Goal: Task Accomplishment & Management: Manage account settings

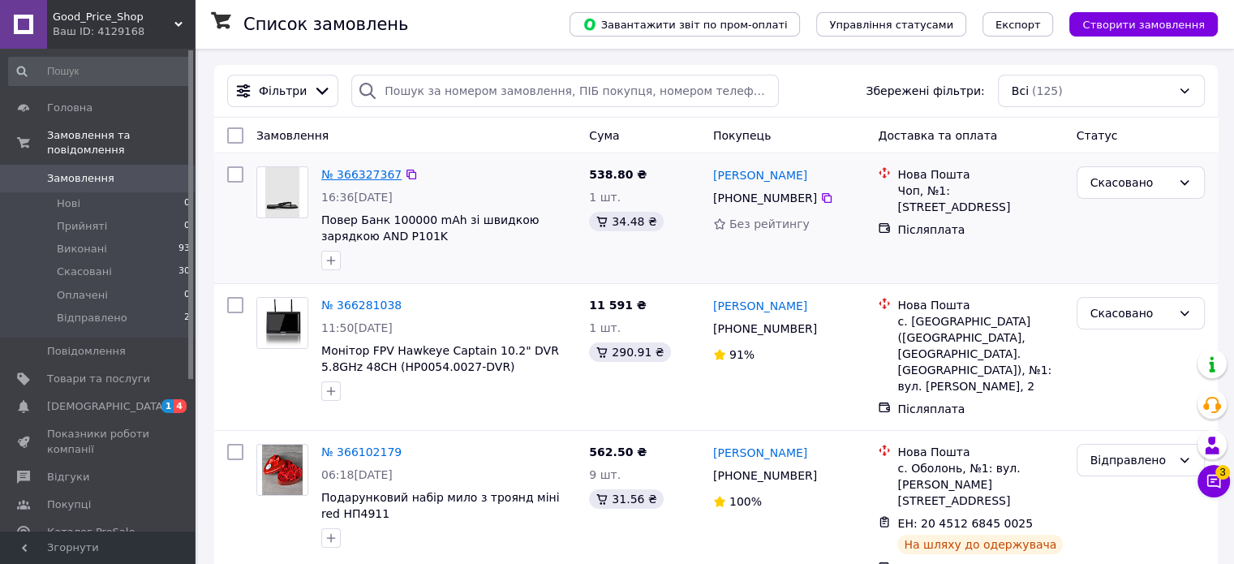
click at [353, 168] on link "№ 366327367" at bounding box center [361, 174] width 80 height 13
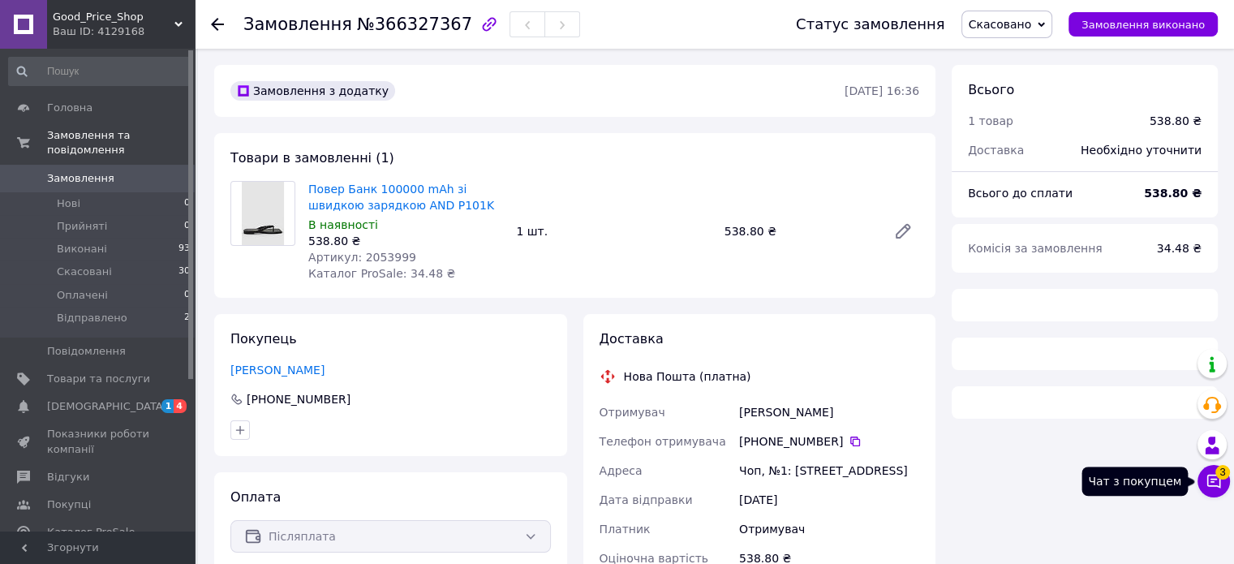
click at [1207, 492] on button "Чат з покупцем 3" at bounding box center [1214, 481] width 32 height 32
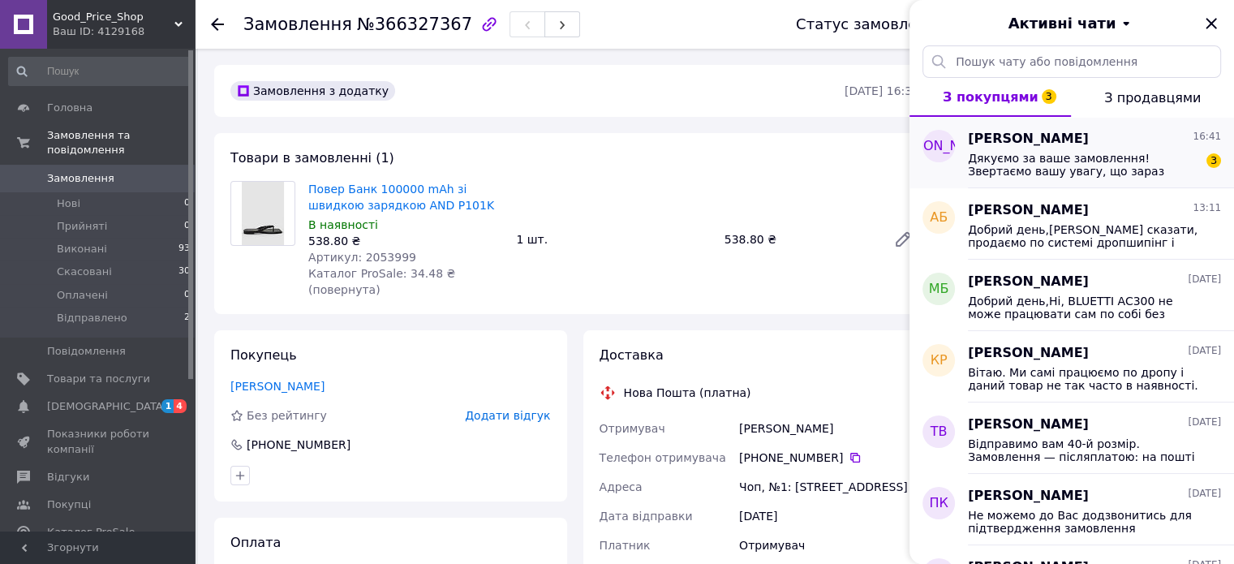
click at [1091, 168] on span "Дякуємо за ваше замовлення! Звертаємо вашу увагу, що зараз компанія не працює (…" at bounding box center [1083, 165] width 230 height 26
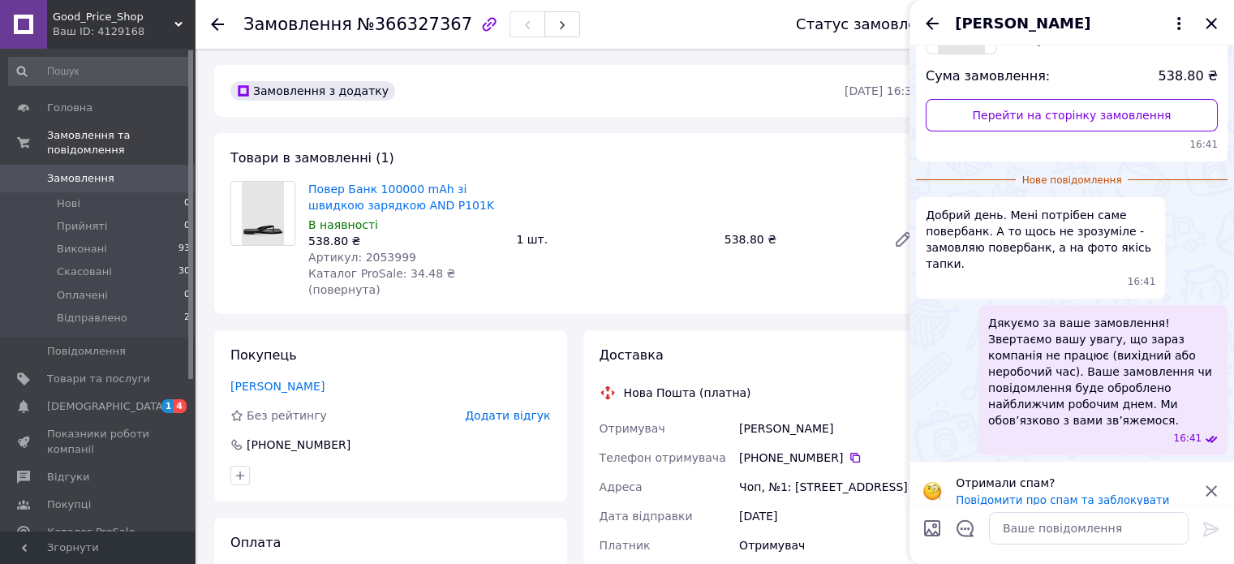
scroll to position [166, 0]
click at [1213, 19] on icon "Закрити" at bounding box center [1211, 23] width 19 height 19
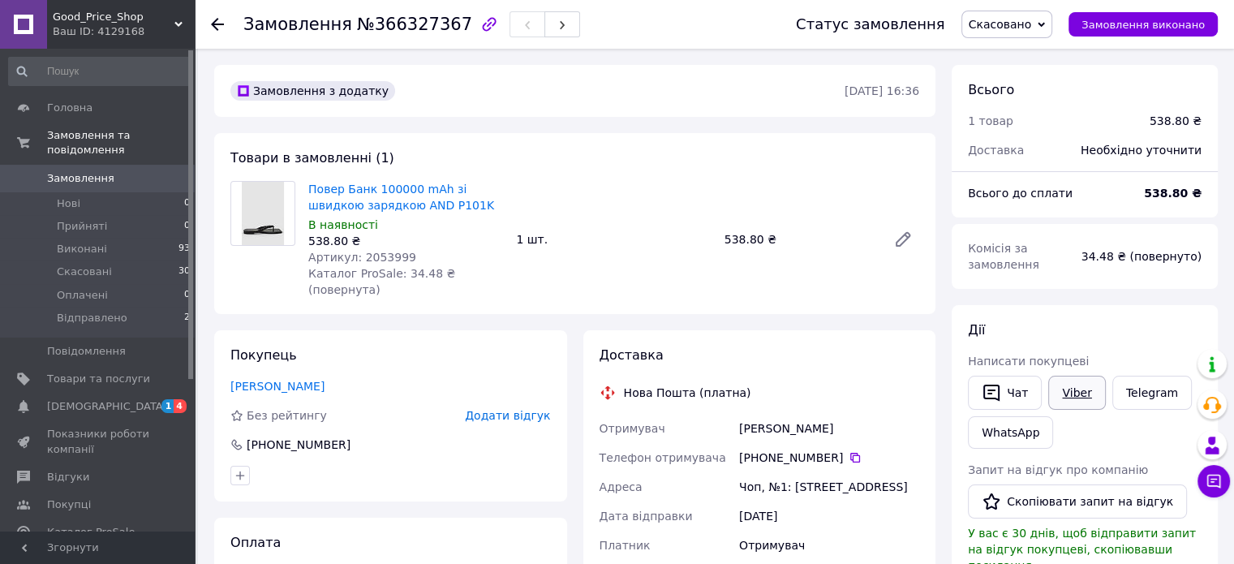
click at [1082, 386] on link "Viber" at bounding box center [1076, 393] width 57 height 34
click at [1040, 543] on span "У вас є 30 днів, щоб відправити запит на відгук покупцеві, скопіювавши посиланн…" at bounding box center [1082, 549] width 228 height 45
click at [1065, 386] on link "Viber" at bounding box center [1076, 393] width 57 height 34
click at [1139, 314] on div "[PERSON_NAME] покупцеві   Чат Viber Telegram WhatsApp Запит на відгук про компа…" at bounding box center [1085, 547] width 266 height 484
click at [109, 372] on span "Товари та послуги" at bounding box center [98, 379] width 103 height 15
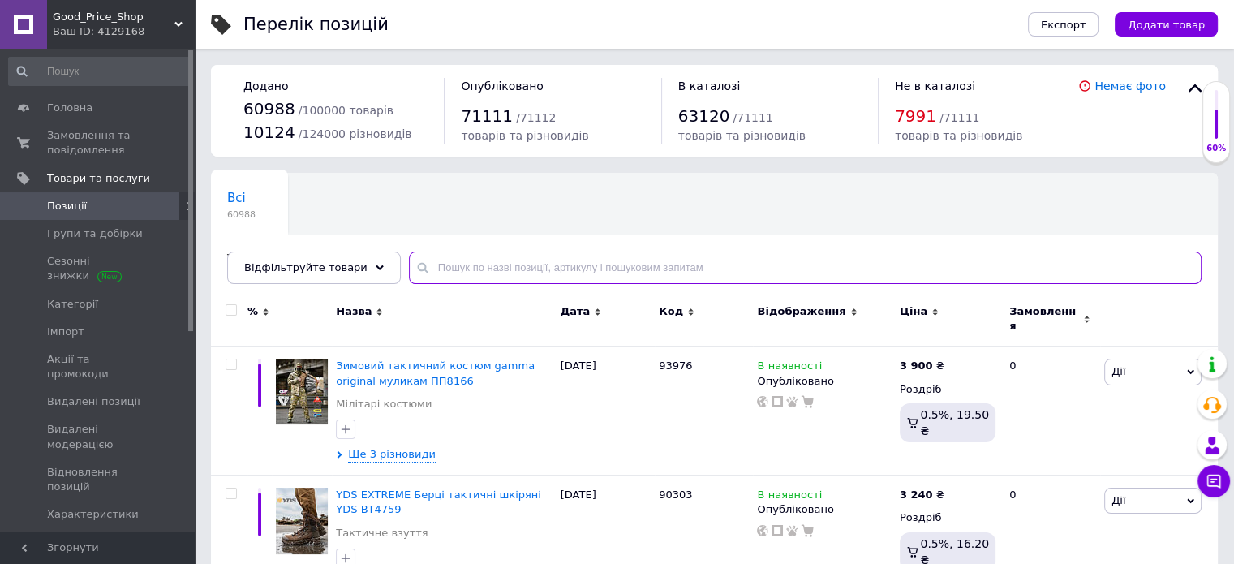
click at [600, 265] on input "text" at bounding box center [805, 268] width 793 height 32
type input "повер банк"
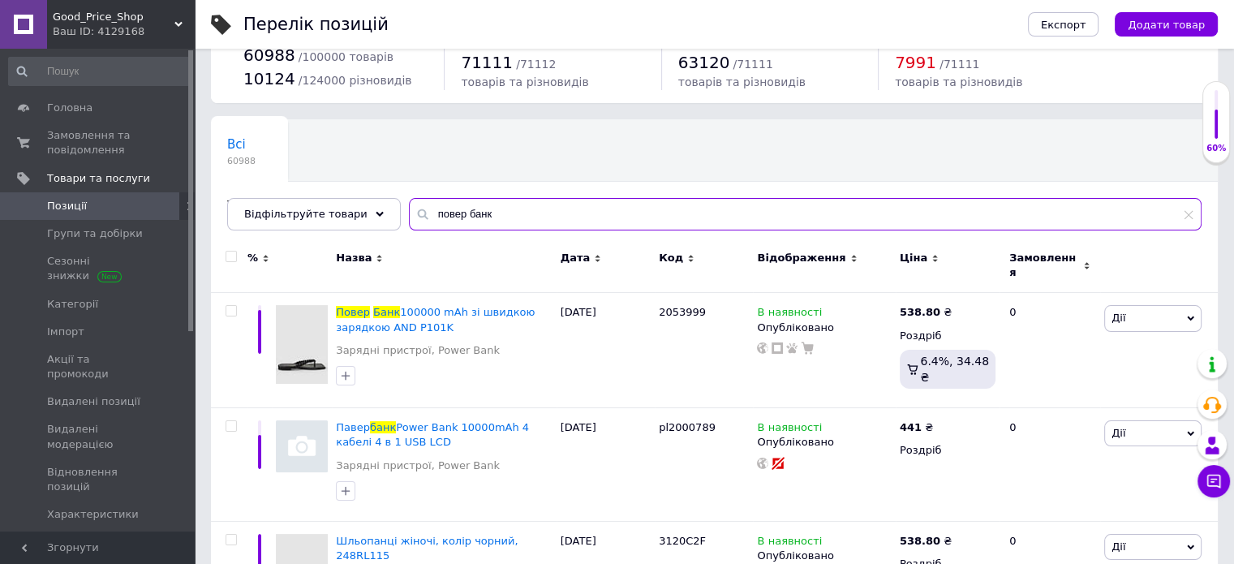
scroll to position [81, 0]
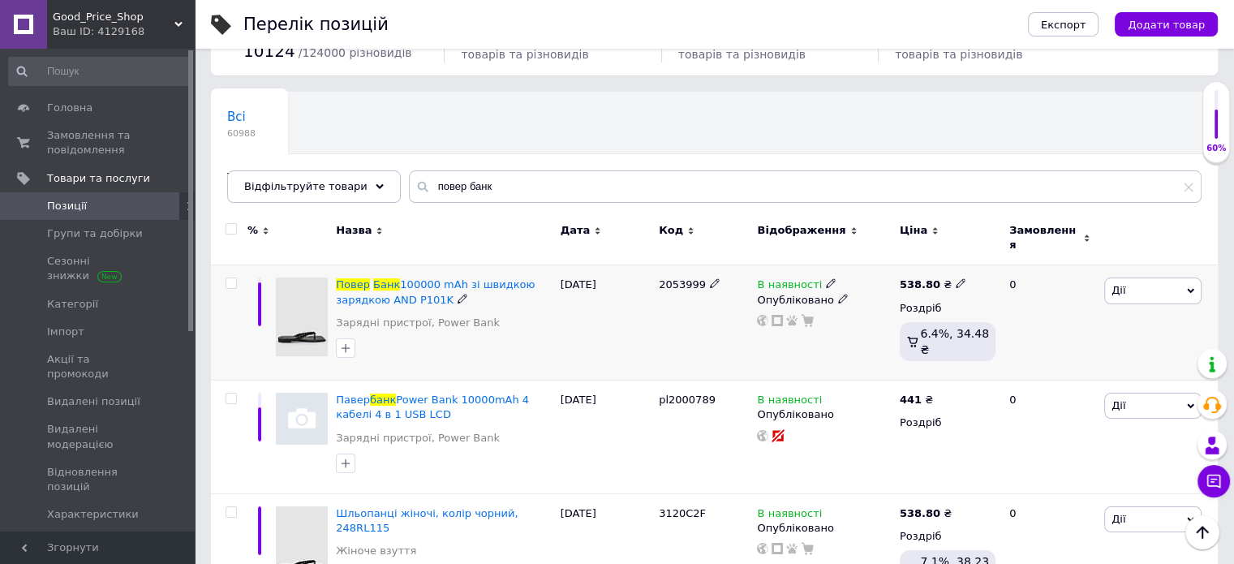
click at [826, 279] on use at bounding box center [830, 283] width 9 height 9
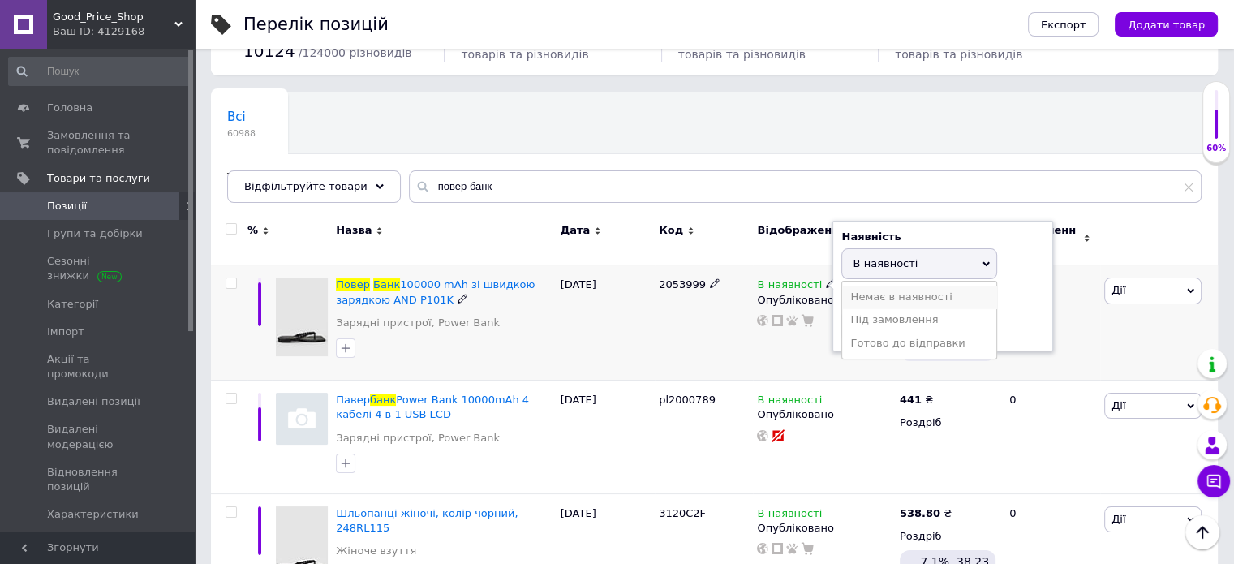
click at [906, 286] on li "Немає в наявності" at bounding box center [919, 297] width 154 height 23
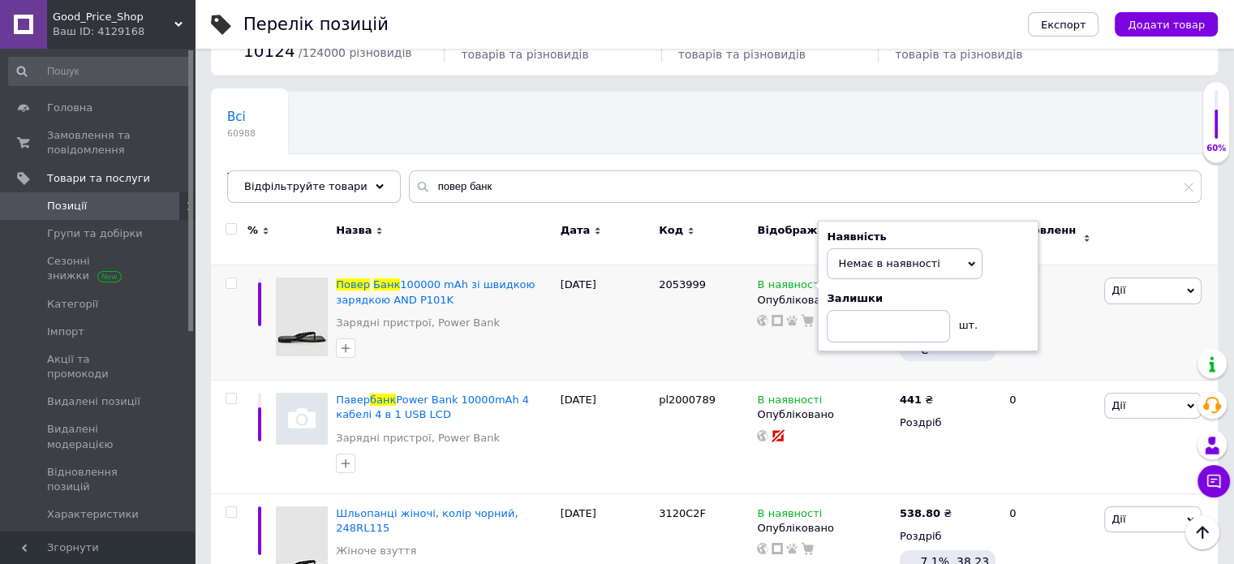
click at [1171, 223] on div at bounding box center [1159, 238] width 118 height 54
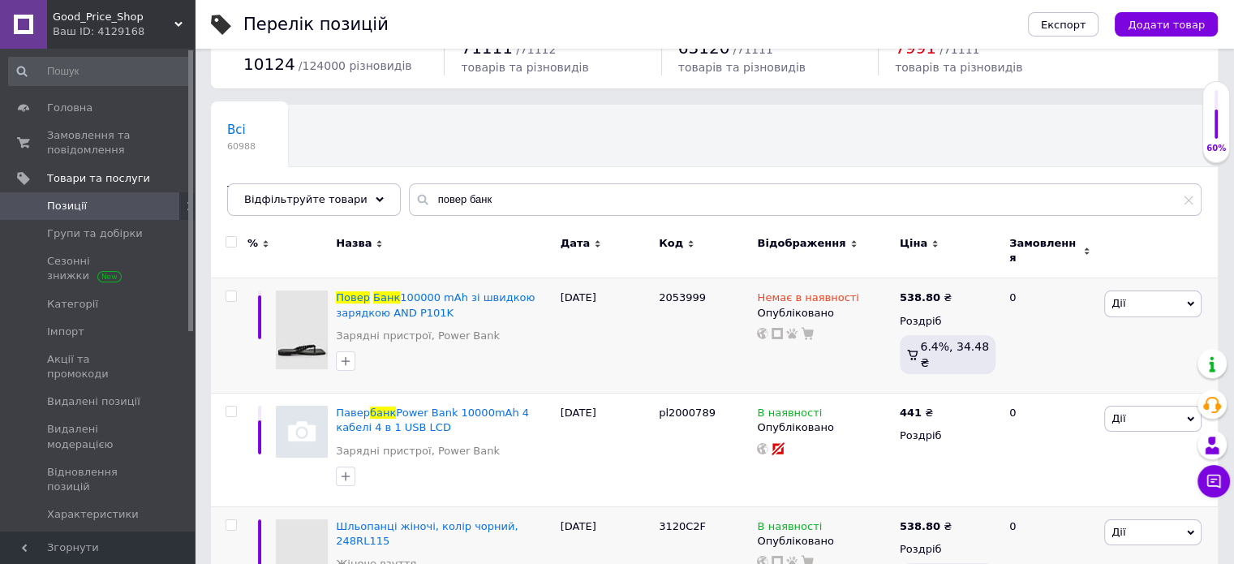
scroll to position [162, 0]
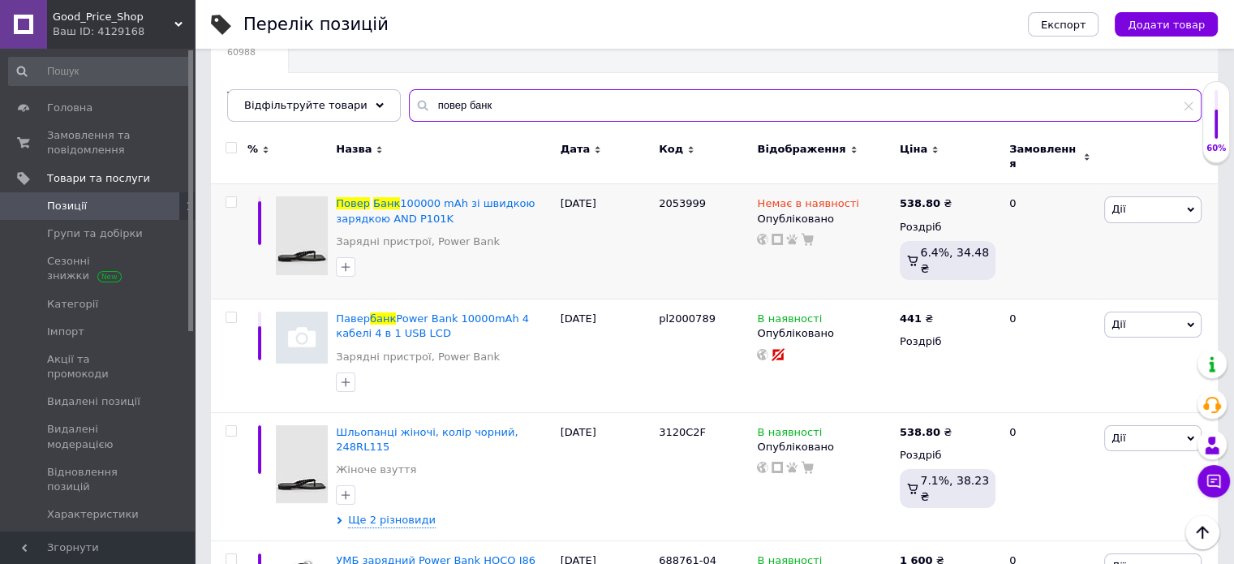
click at [486, 95] on input "повер банк" at bounding box center [805, 105] width 793 height 32
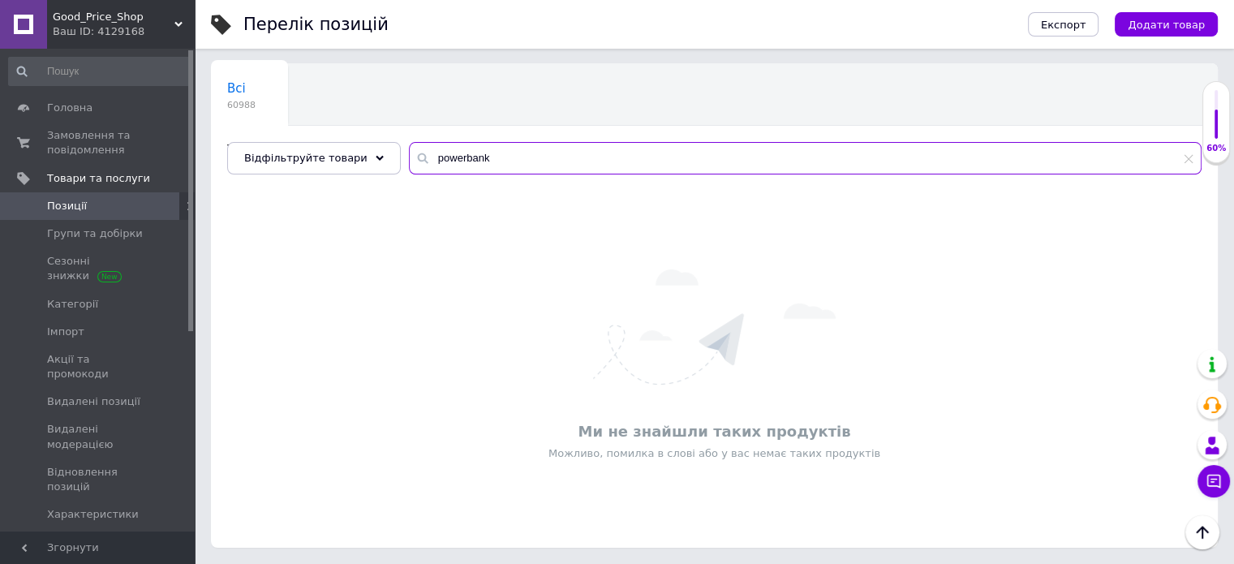
scroll to position [109, 0]
type input "powerbank"
click at [510, 165] on div "Всі 60988 Товари з проблемними р... 3 Ok Відфільтровано... Зберегти Нічого не з…" at bounding box center [714, 306] width 1007 height 484
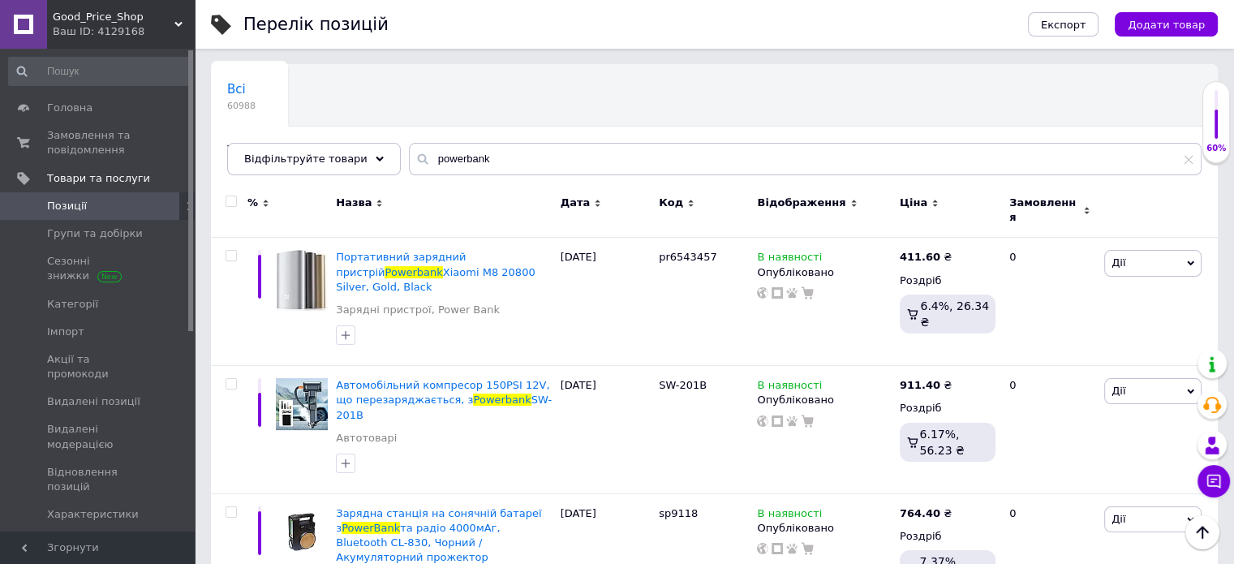
click at [510, 183] on div "Назва" at bounding box center [444, 210] width 224 height 54
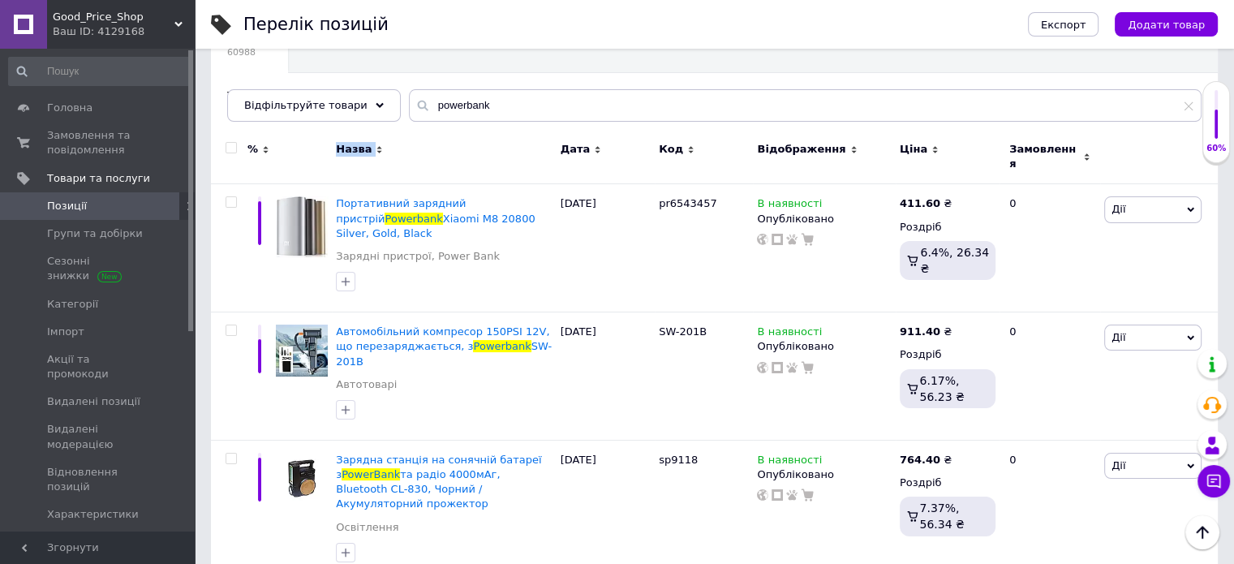
click at [510, 165] on div "Назва" at bounding box center [444, 157] width 224 height 54
drag, startPoint x: 456, startPoint y: 203, endPoint x: 1022, endPoint y: 271, distance: 570.5
click at [1022, 271] on div "0" at bounding box center [1050, 248] width 101 height 128
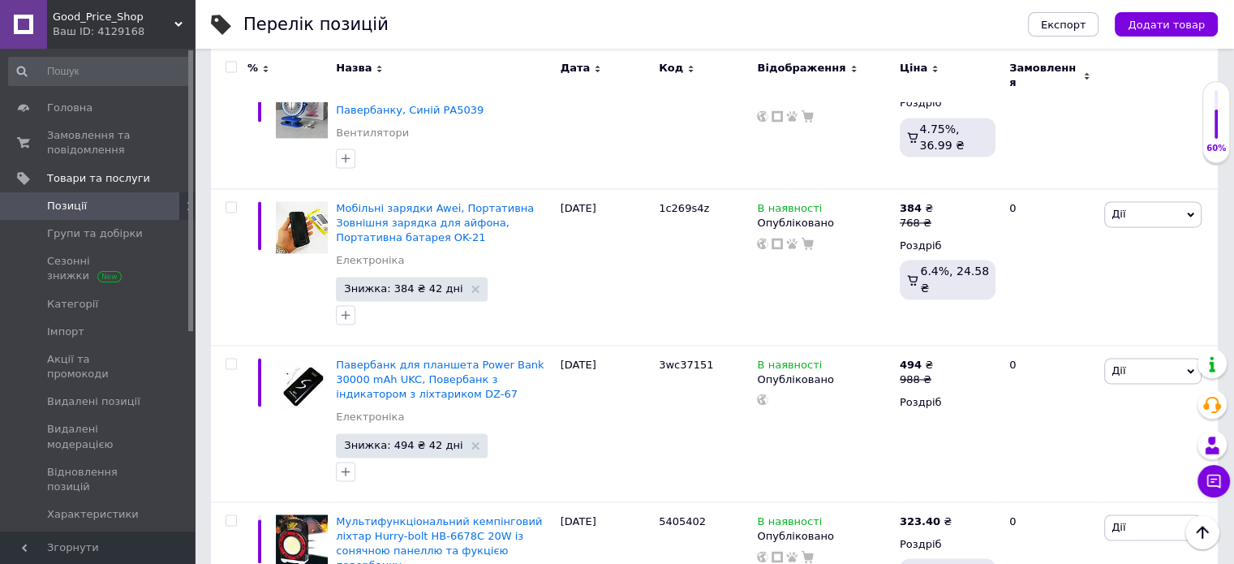
scroll to position [2501, 0]
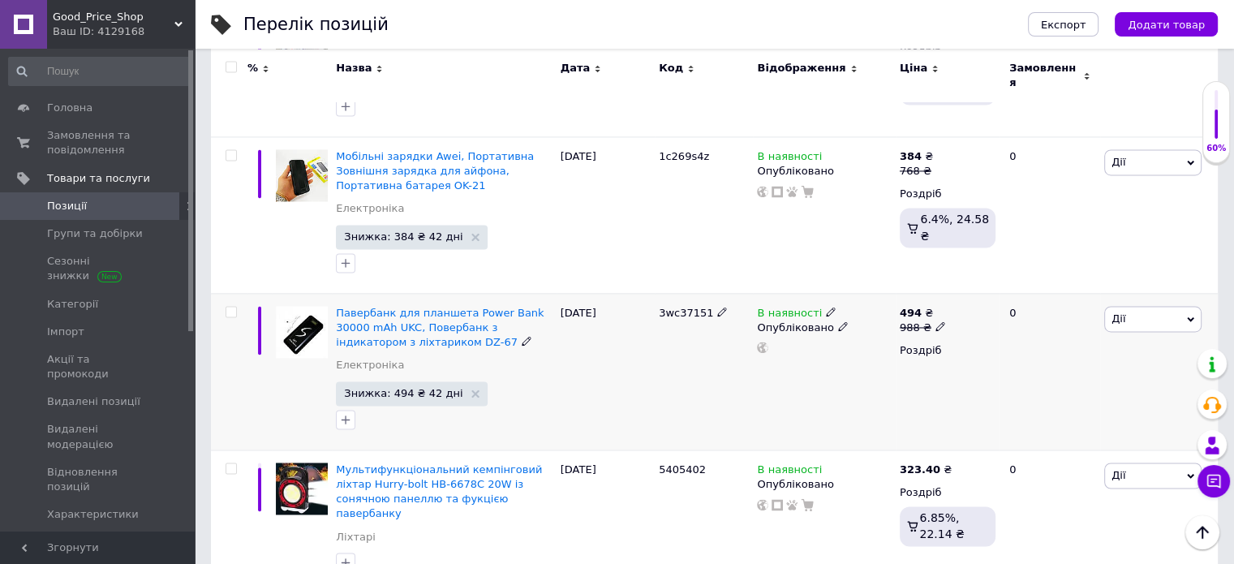
click at [828, 293] on div "В наявності Опубліковано" at bounding box center [824, 371] width 142 height 157
click at [762, 306] on div "В наявності Опубліковано" at bounding box center [824, 329] width 134 height 47
click at [762, 342] on icon at bounding box center [762, 347] width 11 height 11
drag, startPoint x: 653, startPoint y: 189, endPoint x: 706, endPoint y: 197, distance: 53.4
click at [706, 293] on div "Павербанк для планшета Power Bank 30000 mAh UKC, Повербанк з індикатором з ліхт…" at bounding box center [714, 371] width 1007 height 157
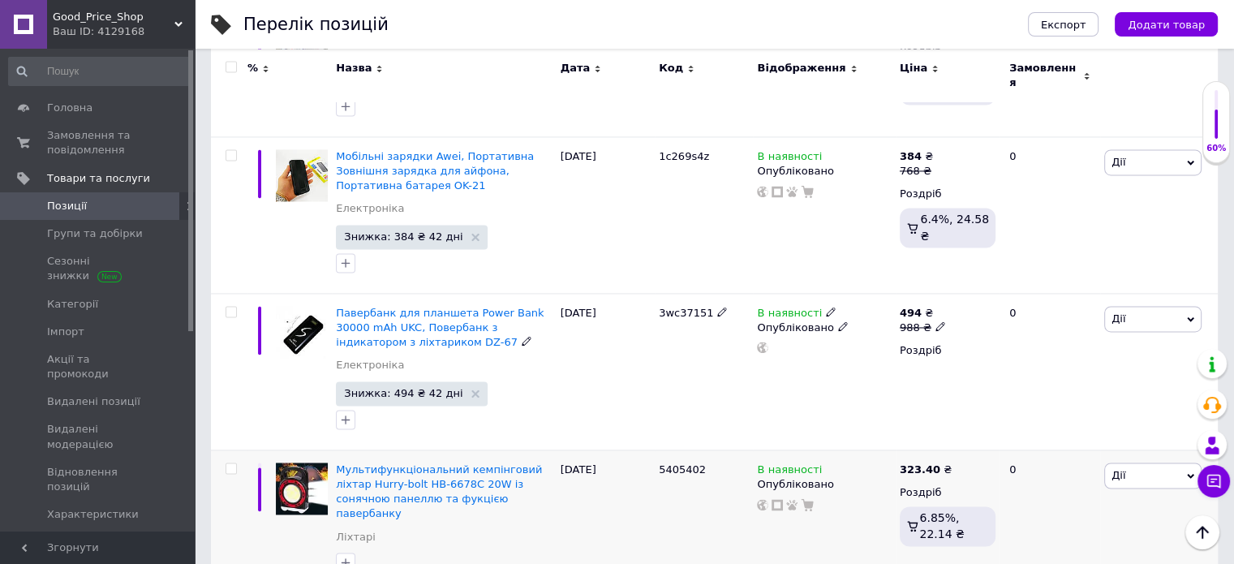
copy div "3wc37151"
click at [1023, 293] on div "0" at bounding box center [1050, 371] width 101 height 157
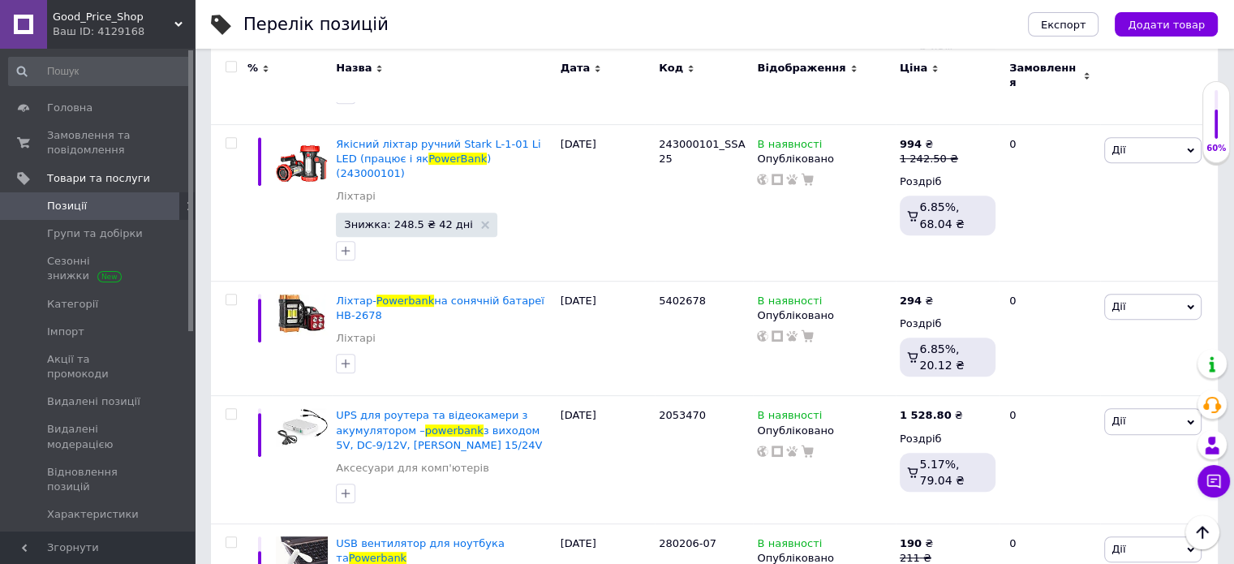
scroll to position [0, 0]
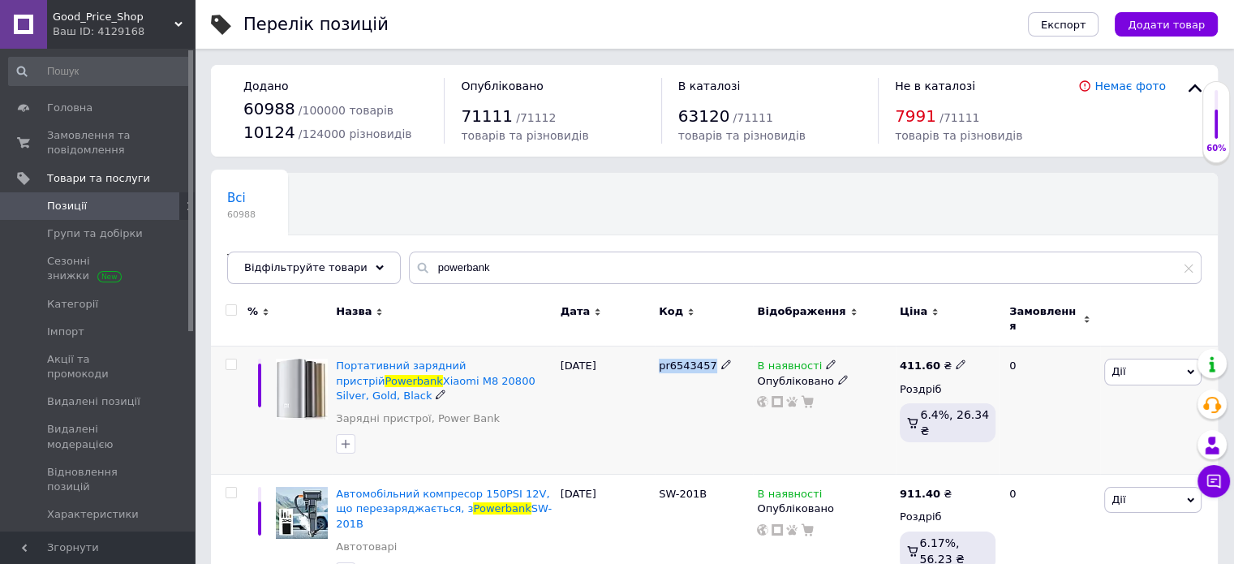
drag, startPoint x: 656, startPoint y: 355, endPoint x: 707, endPoint y: 363, distance: 50.8
click at [707, 363] on div "pr6543457" at bounding box center [704, 410] width 98 height 128
copy span "pr6543457"
click at [1026, 385] on div "0" at bounding box center [1050, 410] width 101 height 128
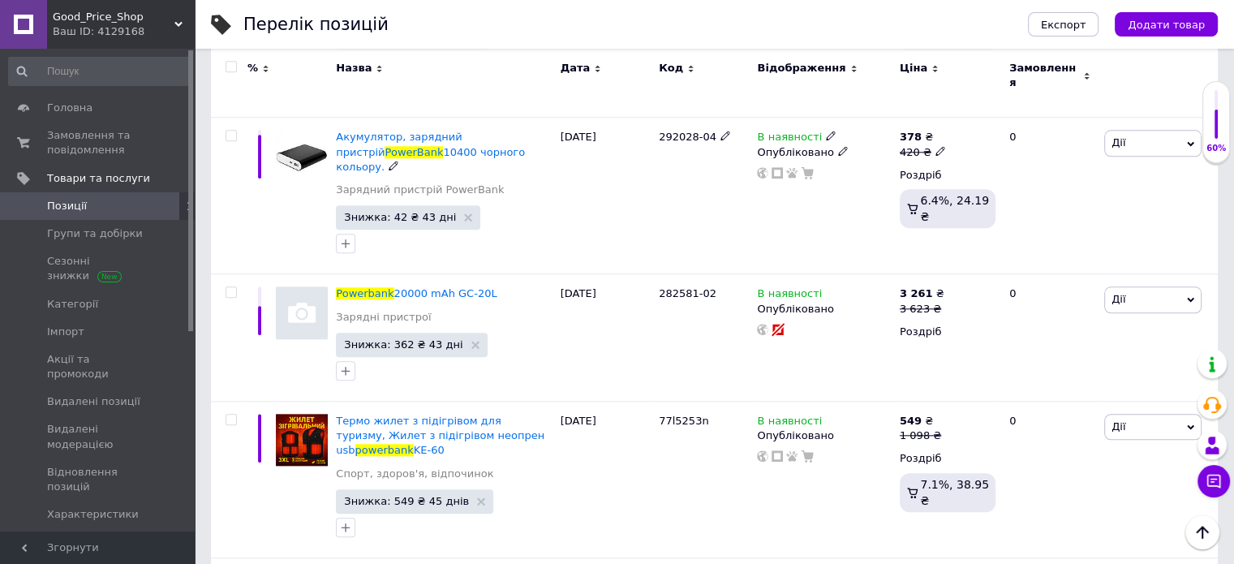
scroll to position [1623, 0]
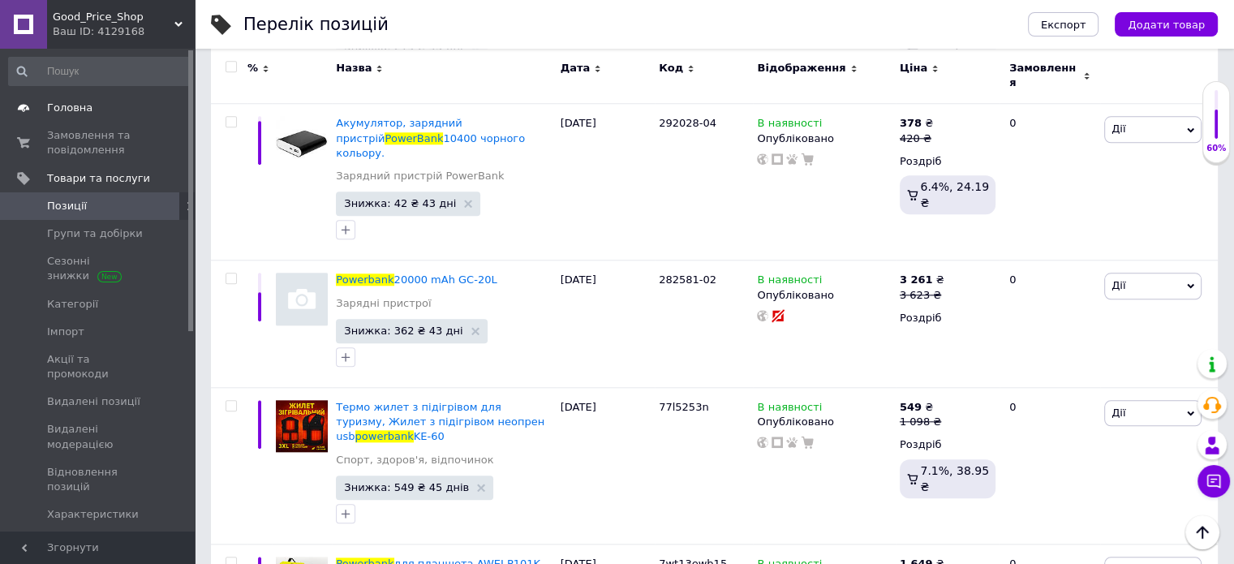
click at [118, 110] on span "Головна" at bounding box center [98, 108] width 103 height 15
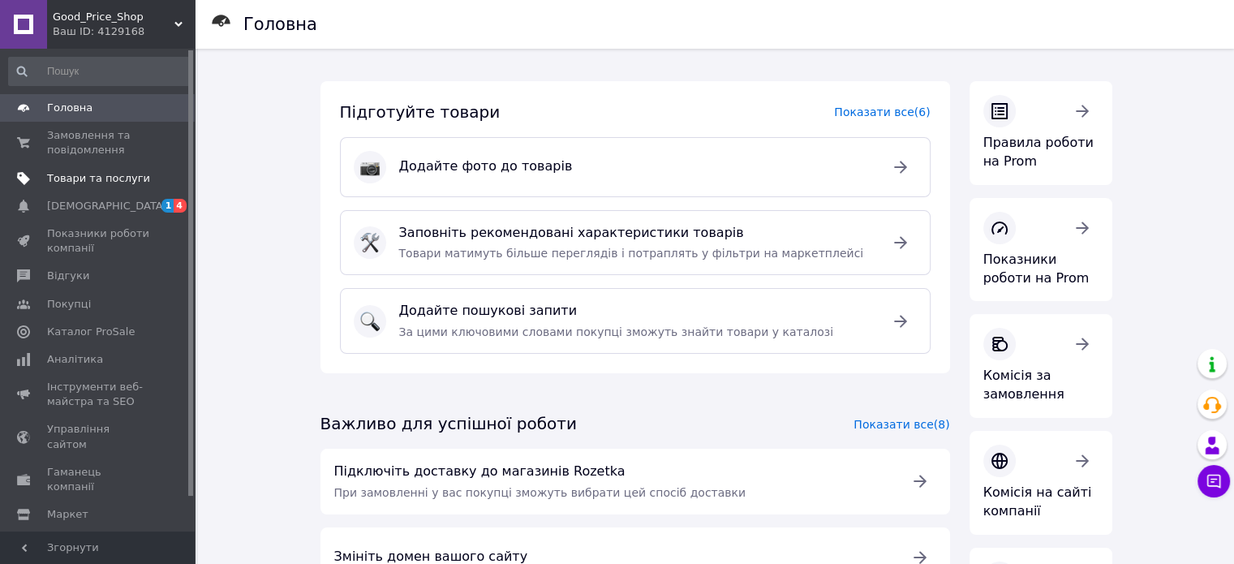
click at [130, 181] on span "Товари та послуги" at bounding box center [98, 178] width 103 height 15
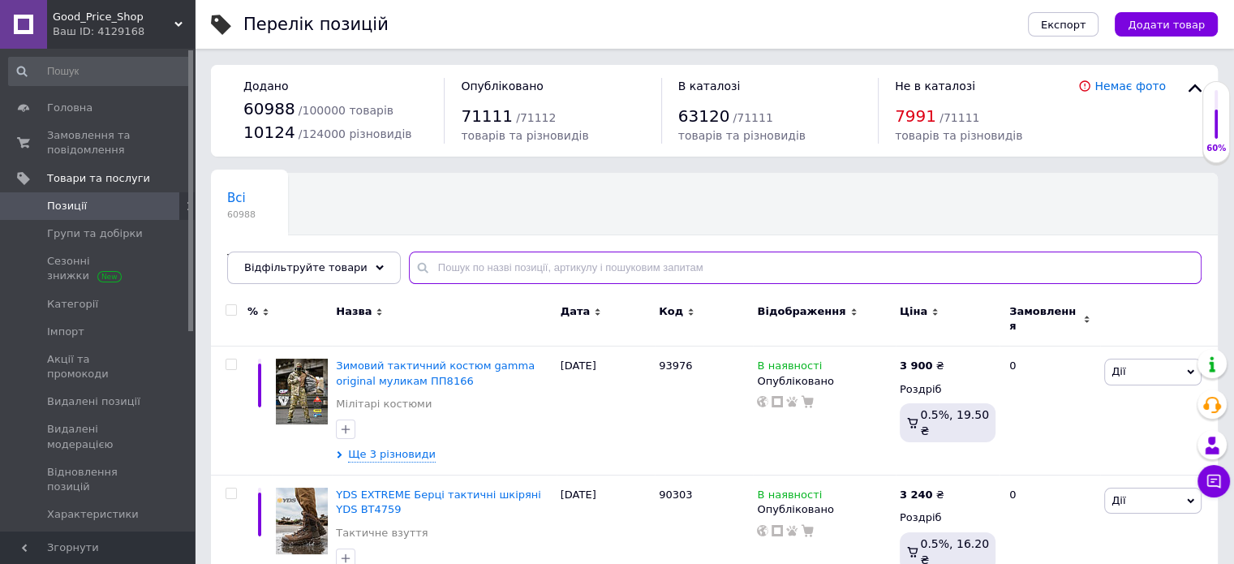
click at [581, 272] on input "text" at bounding box center [805, 268] width 793 height 32
paste input "3wc37151"
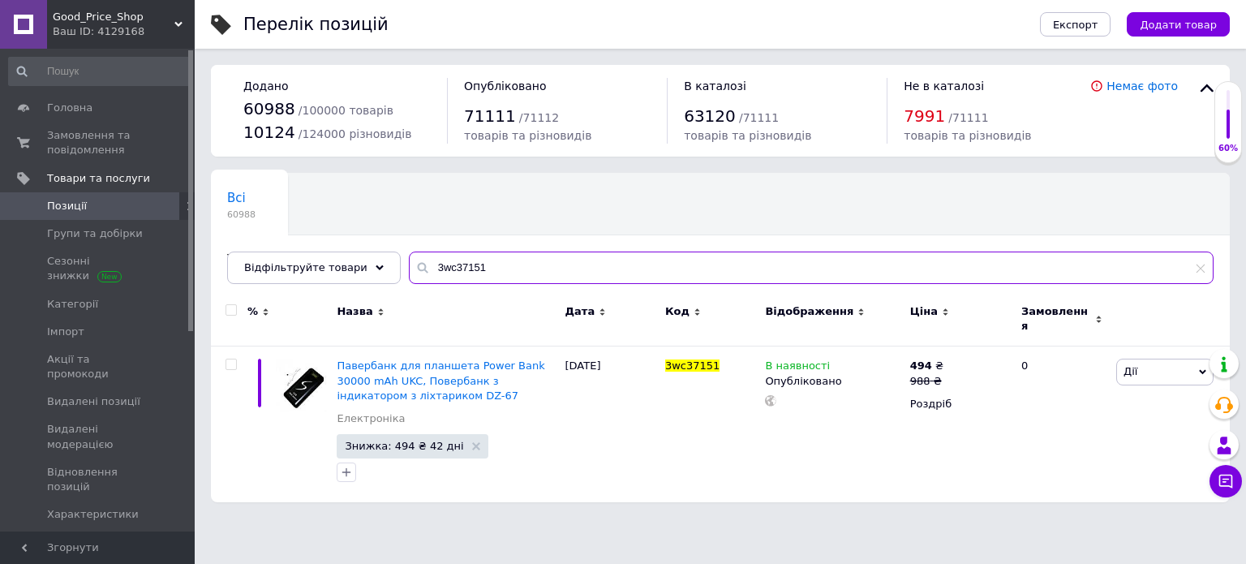
type input "3wc37151"
click at [592, 273] on input "3wc37151" at bounding box center [811, 268] width 805 height 32
paste input "pr6543457"
type input "pr6543457"
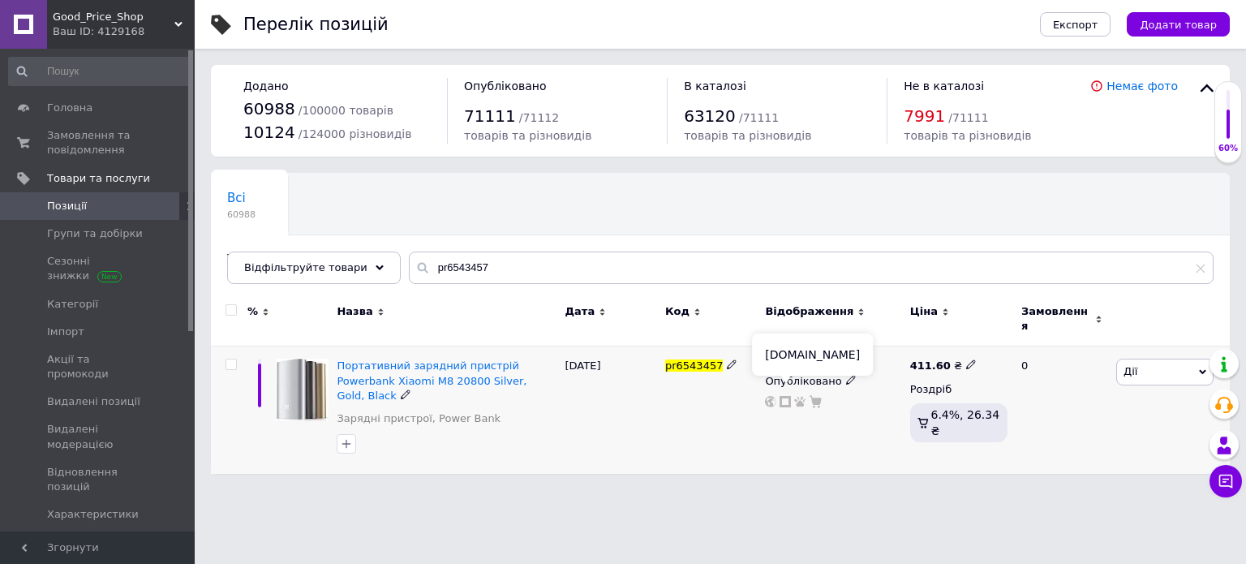
click at [785, 396] on icon at bounding box center [785, 401] width 11 height 11
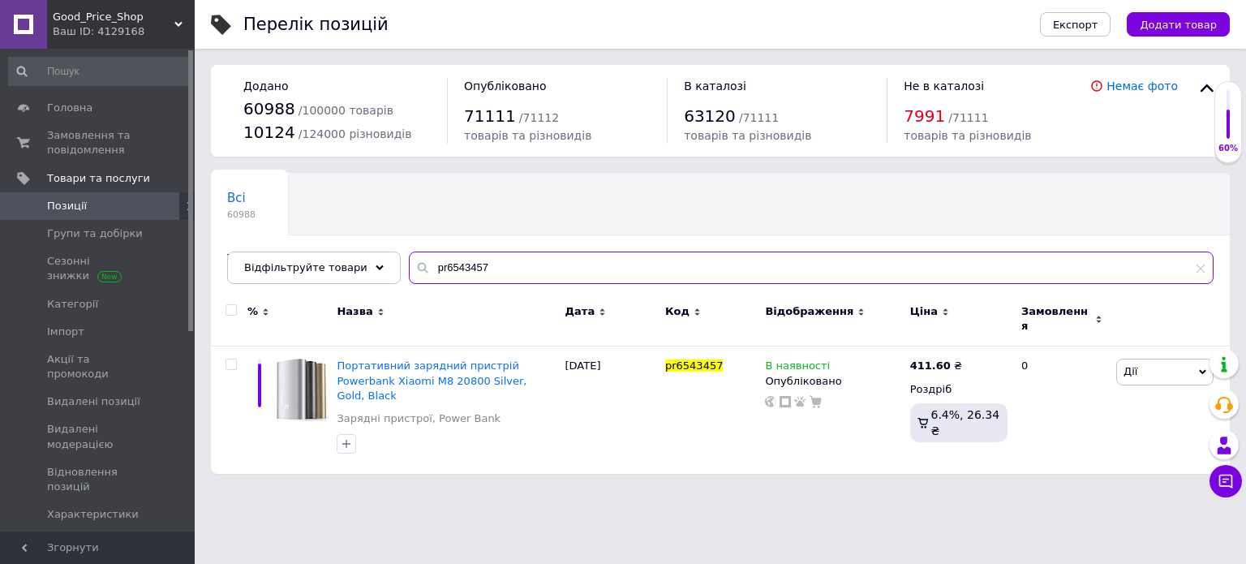
click at [541, 265] on input "pr6543457" at bounding box center [811, 268] width 805 height 32
paste input "3wc37151"
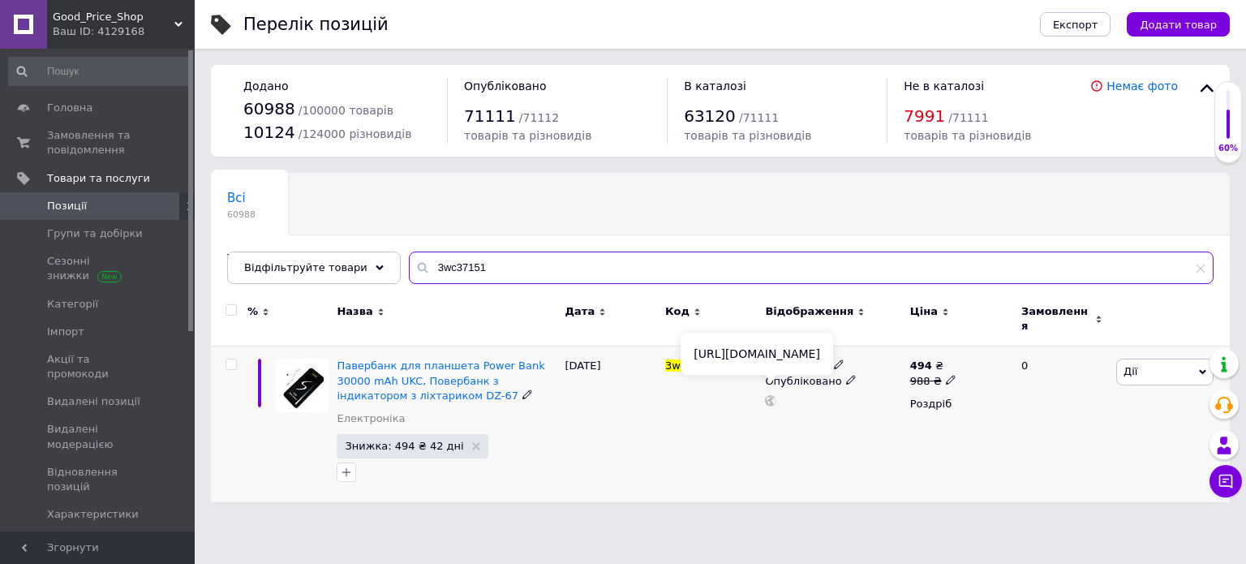
type input "3wc37151"
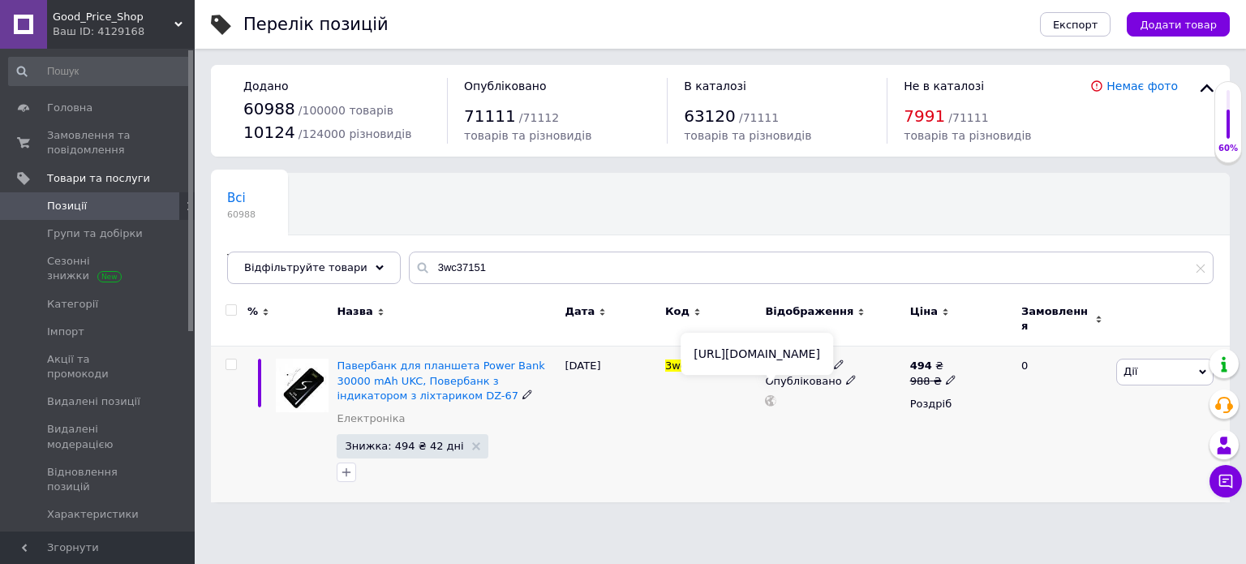
click at [772, 395] on icon at bounding box center [770, 400] width 11 height 11
click at [101, 108] on span "Головна" at bounding box center [98, 108] width 103 height 15
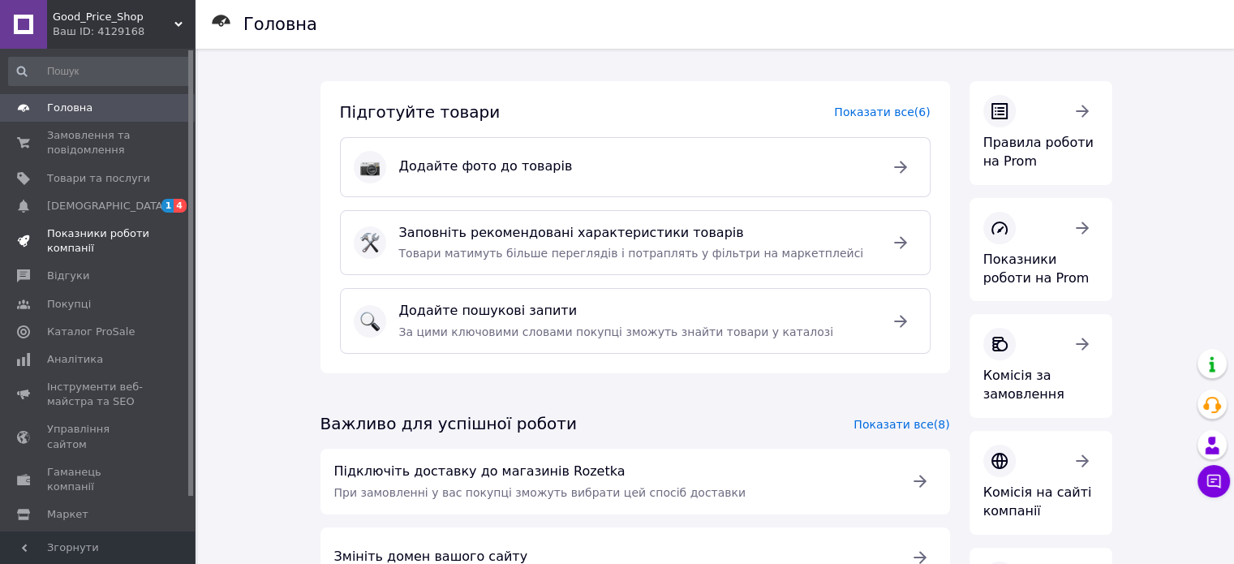
click at [84, 222] on link "Показники роботи компанії" at bounding box center [100, 241] width 200 height 42
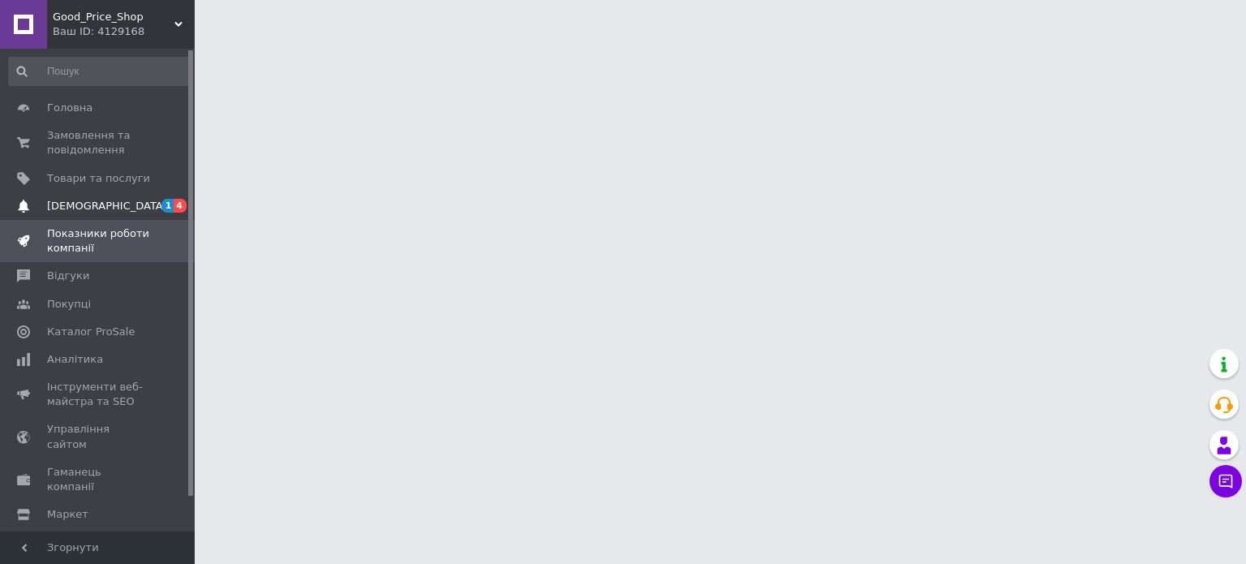
click at [66, 213] on link "[DEMOGRAPHIC_DATA] 1 4" at bounding box center [100, 206] width 200 height 28
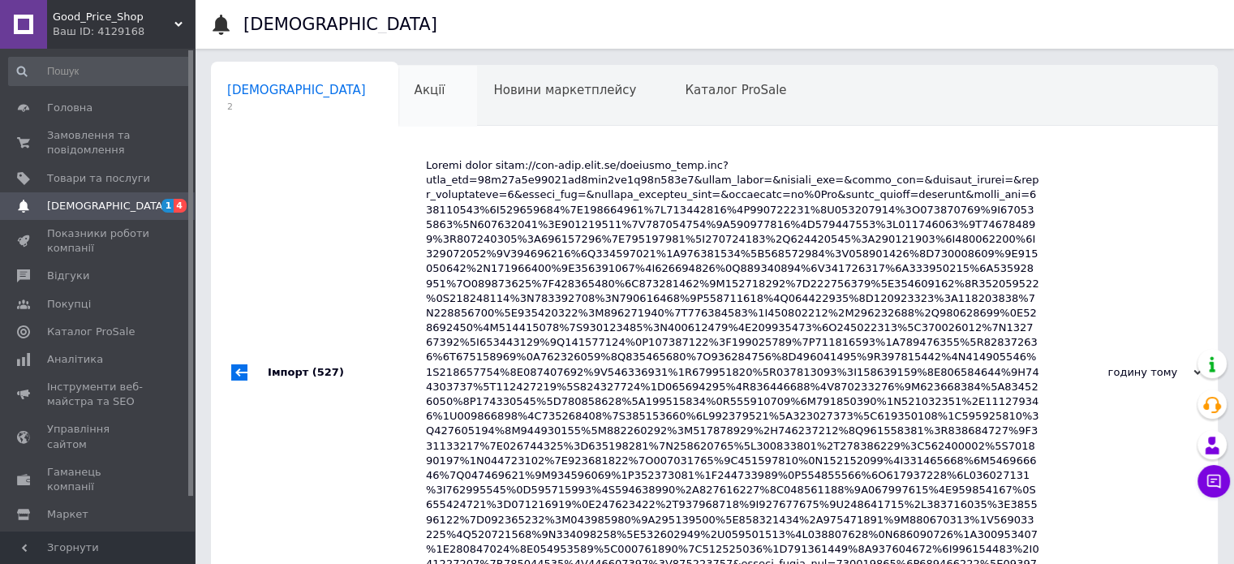
click at [398, 100] on div "Акції 0" at bounding box center [438, 97] width 80 height 62
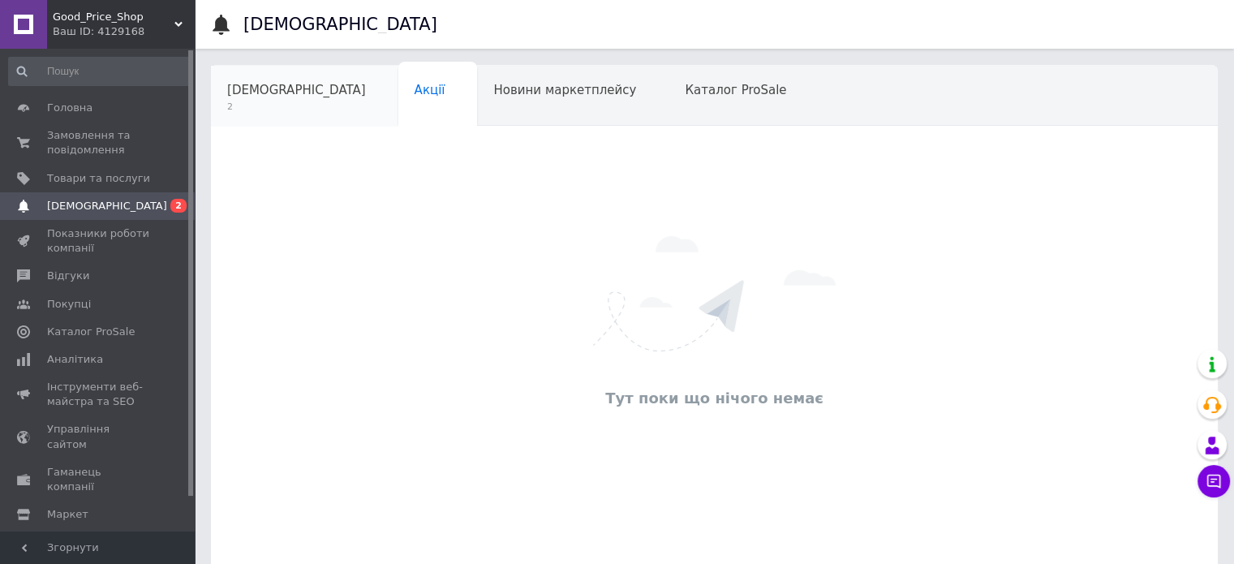
click at [290, 97] on span "[DEMOGRAPHIC_DATA]" at bounding box center [296, 90] width 139 height 15
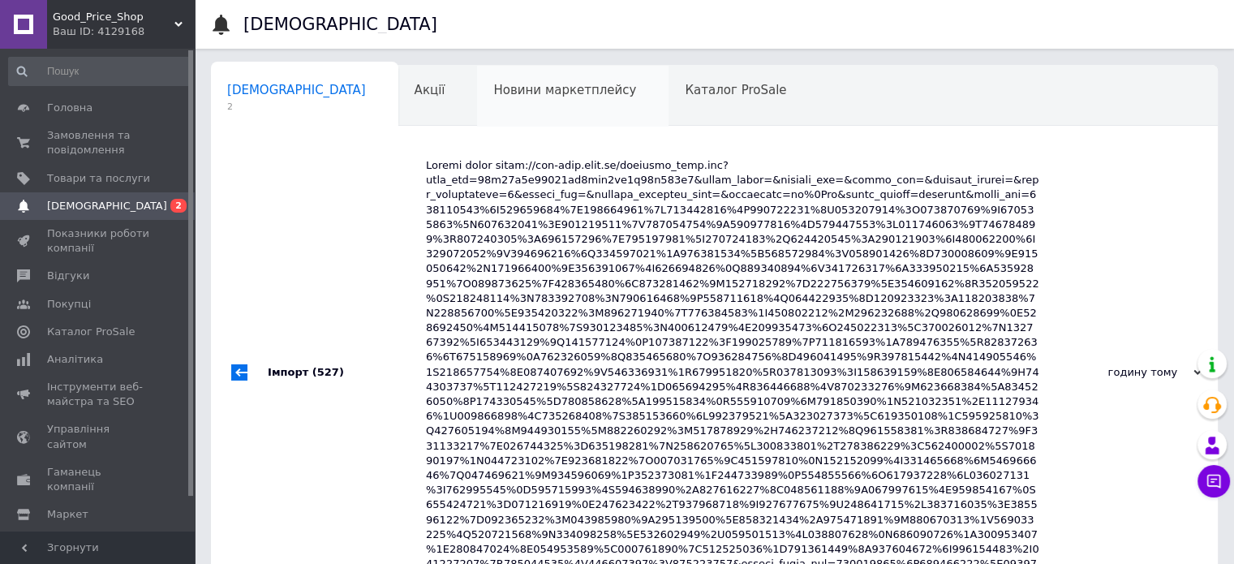
click at [551, 84] on div "Новини маркетплейсу" at bounding box center [572, 97] width 191 height 62
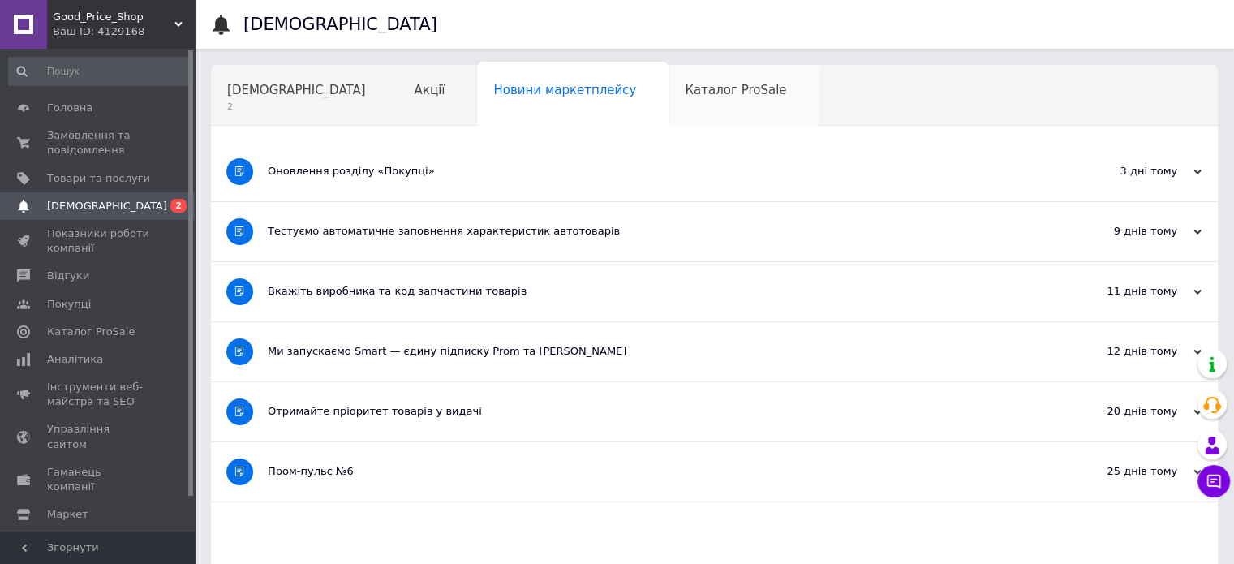
click at [685, 93] on span "Каталог ProSale" at bounding box center [735, 90] width 101 height 15
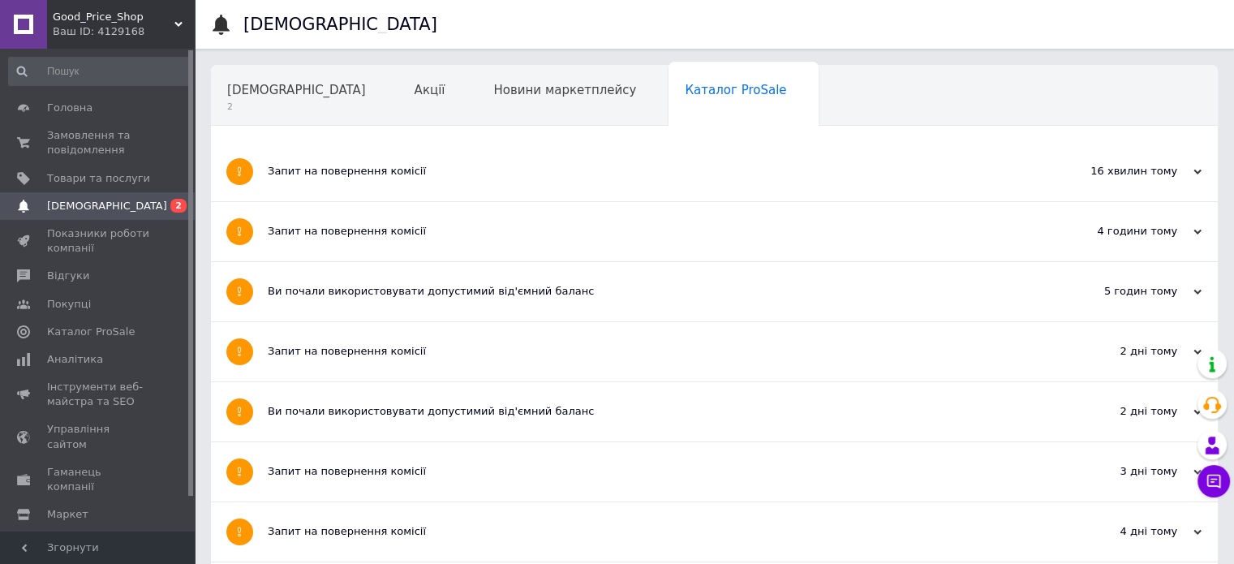
click at [389, 127] on div "Навчання та заходи" at bounding box center [300, 158] width 178 height 62
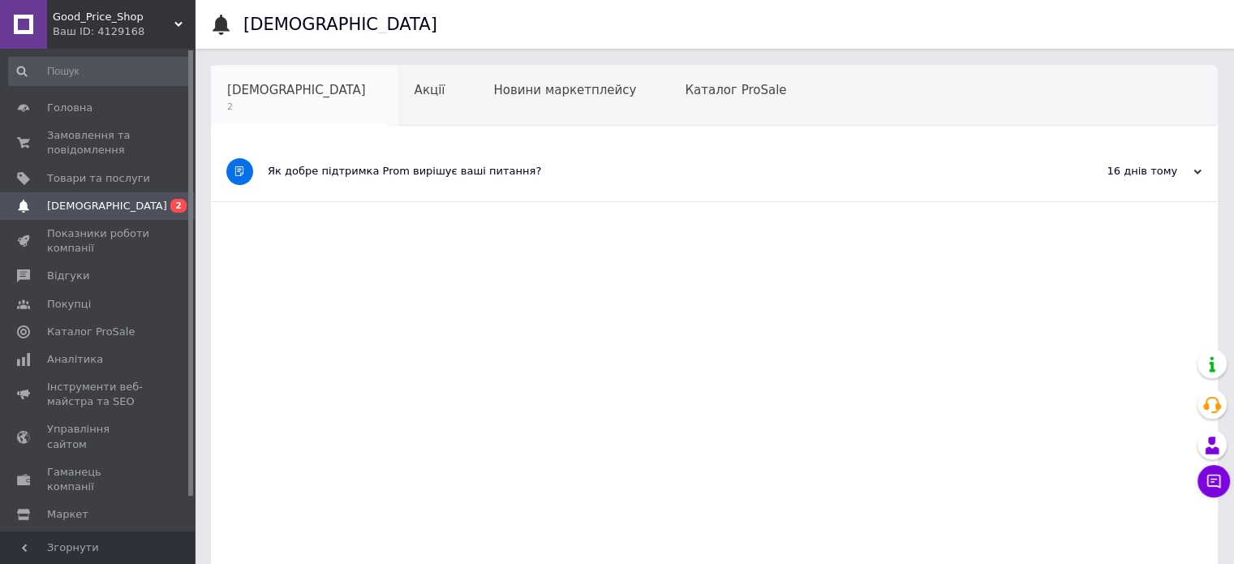
click at [273, 92] on span "[DEMOGRAPHIC_DATA]" at bounding box center [296, 90] width 139 height 15
